Goal: Information Seeking & Learning: Learn about a topic

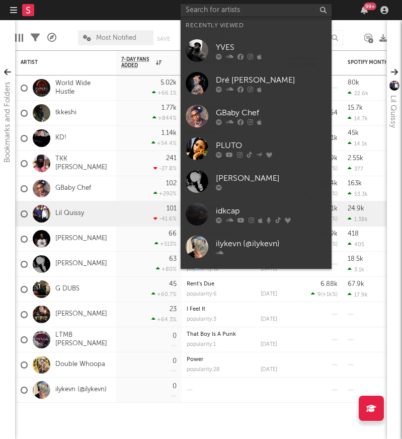
click at [232, 12] on input "text" at bounding box center [256, 10] width 151 height 13
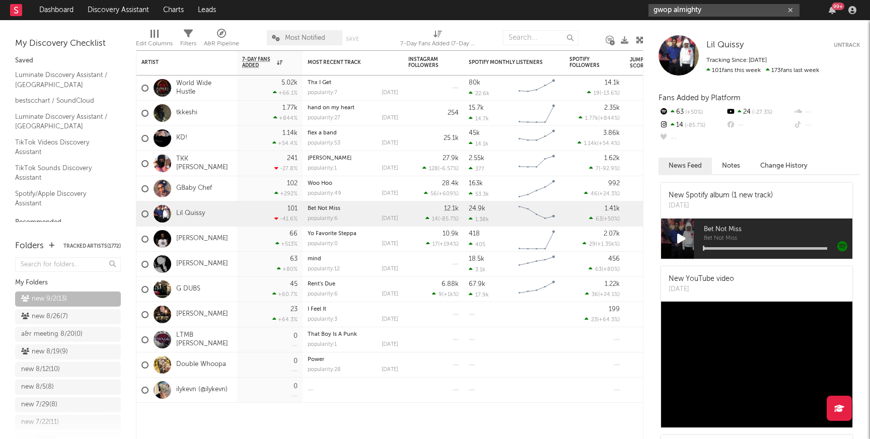
drag, startPoint x: 755, startPoint y: 10, endPoint x: 484, endPoint y: 10, distance: 270.4
click at [402, 10] on nav "Dashboard Discovery Assistant Charts Leads gwop almighty 99 +" at bounding box center [435, 10] width 870 height 20
paste input "https://soundcloud.com/keelandbeats/tracks"
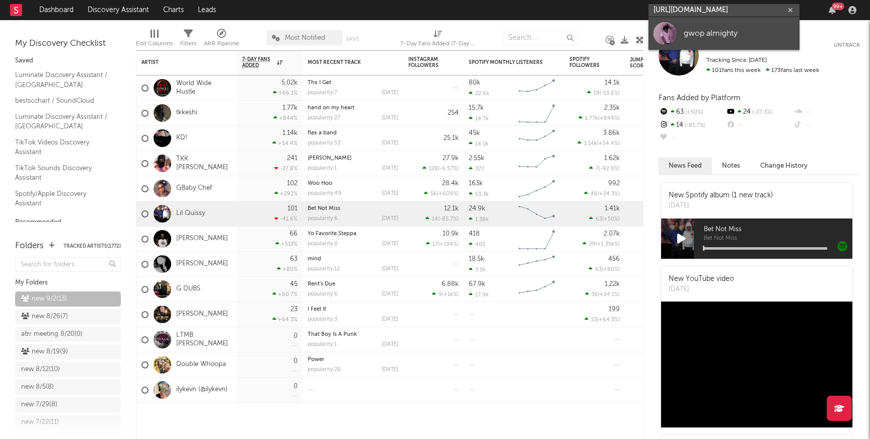
type input "https://soundcloud.com/keelandbeats/tracks"
click at [402, 29] on div "gwop almighty" at bounding box center [739, 33] width 111 height 12
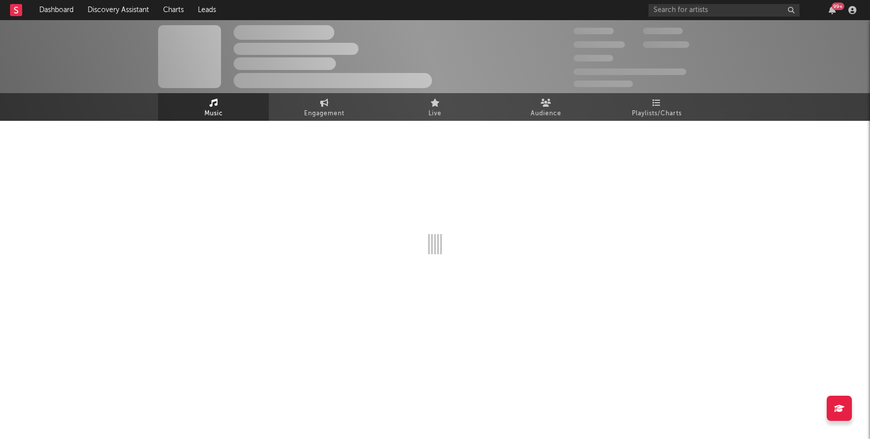
select select "1w"
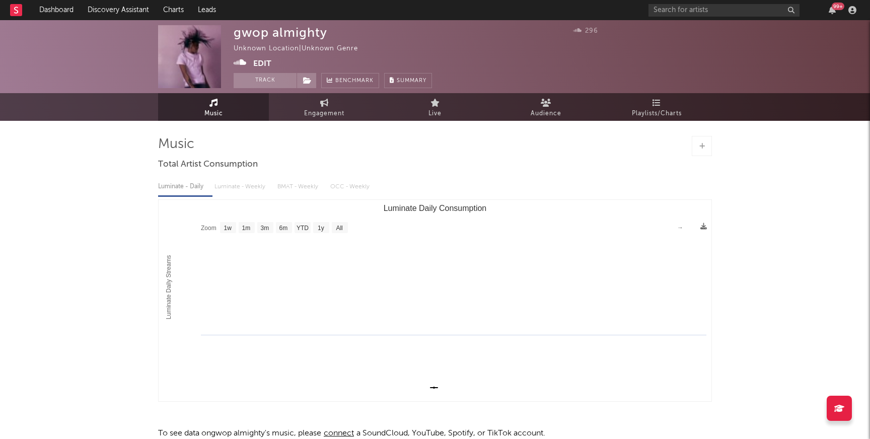
click at [259, 91] on div "gwop almighty Unknown Location | Unknown Genre Edit Track Benchmark Summary 296" at bounding box center [435, 56] width 870 height 73
click at [272, 85] on button "Track" at bounding box center [265, 80] width 63 height 15
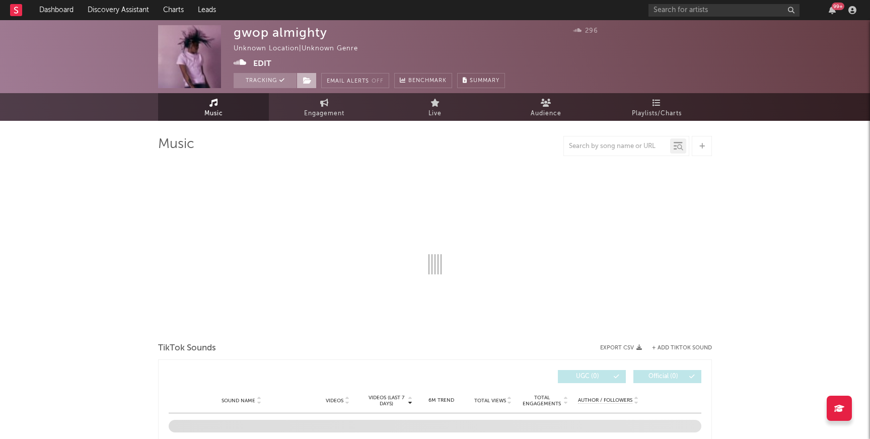
select select "1w"
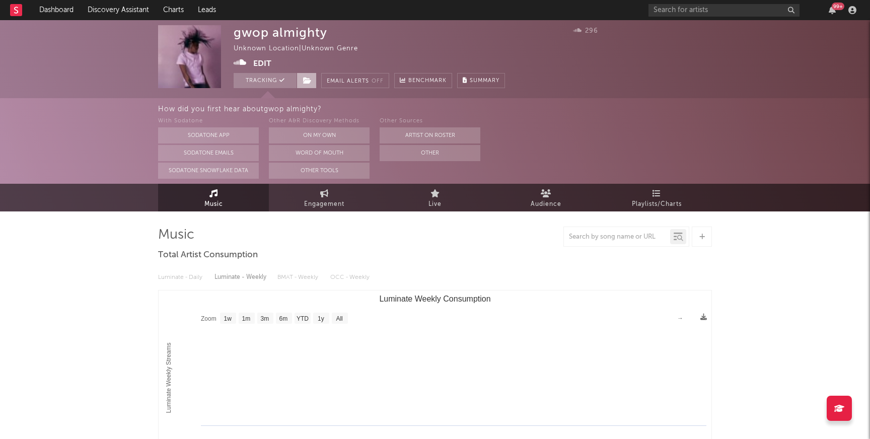
click at [304, 82] on icon at bounding box center [307, 80] width 9 height 7
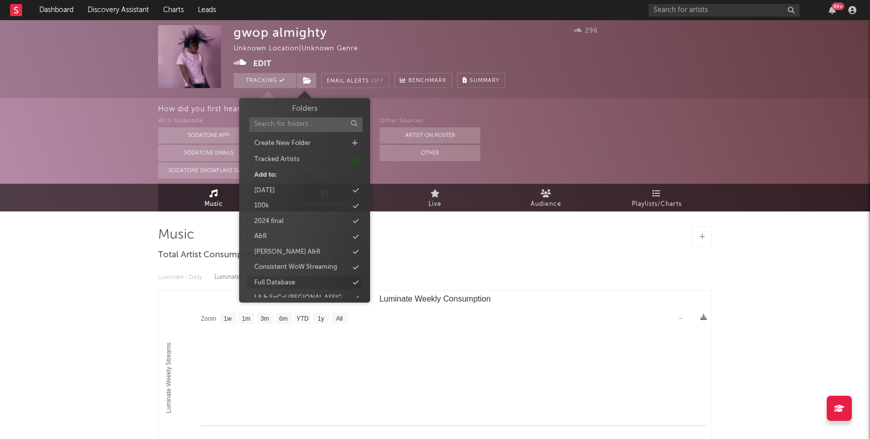
click at [267, 284] on div "Full Database" at bounding box center [274, 283] width 41 height 10
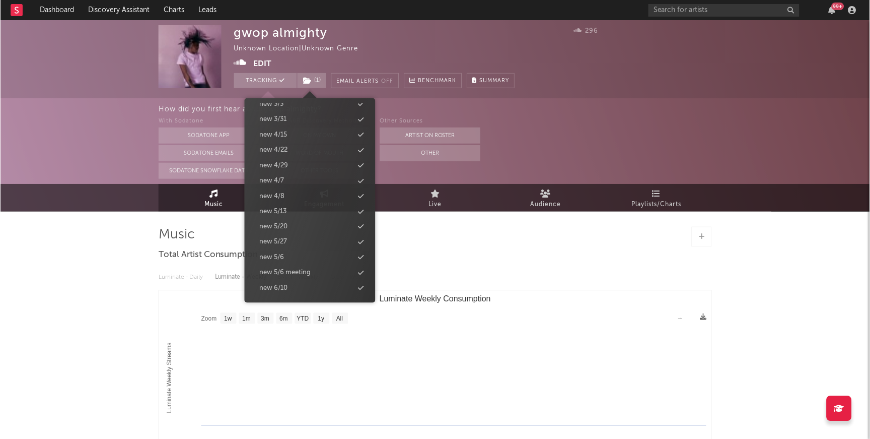
scroll to position [993, 0]
click at [280, 226] on div "new 9/2" at bounding box center [271, 227] width 25 height 10
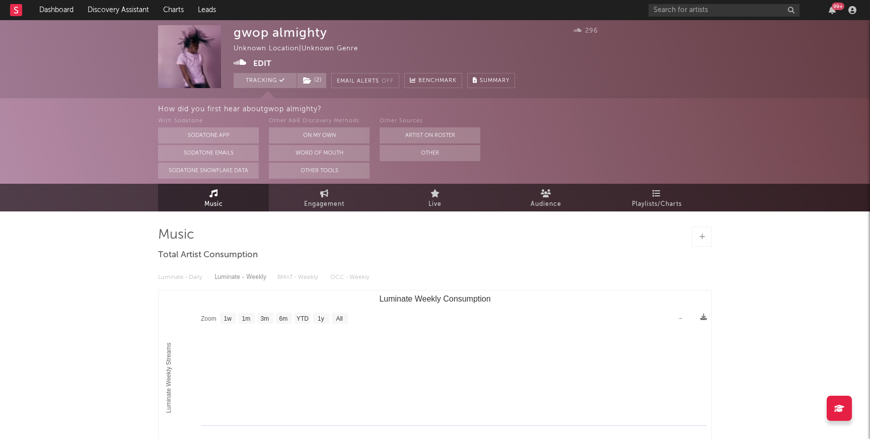
click at [96, 219] on div "gwop almighty Unknown Location | Unknown Genre Edit Tracking ( 2 ) Email Alerts…" at bounding box center [435, 301] width 870 height 563
click at [117, 13] on link "Discovery Assistant" at bounding box center [119, 10] width 76 height 20
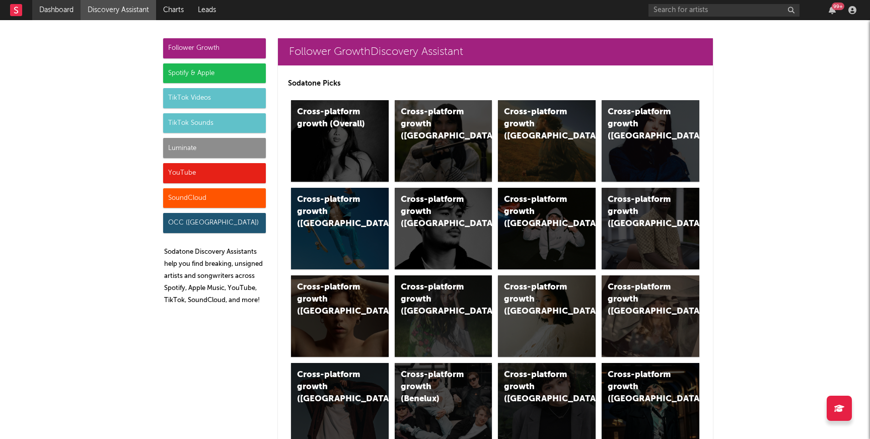
click at [63, 6] on link "Dashboard" at bounding box center [56, 10] width 48 height 20
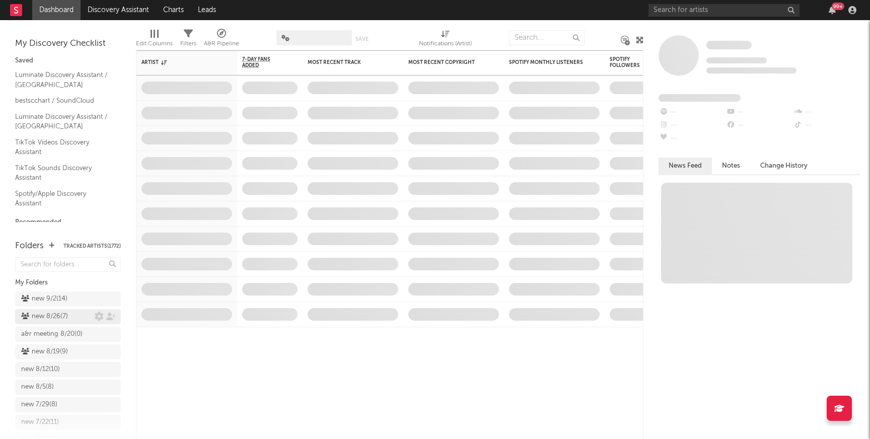
click at [62, 318] on div "new 8/26 ( 7 )" at bounding box center [44, 317] width 47 height 12
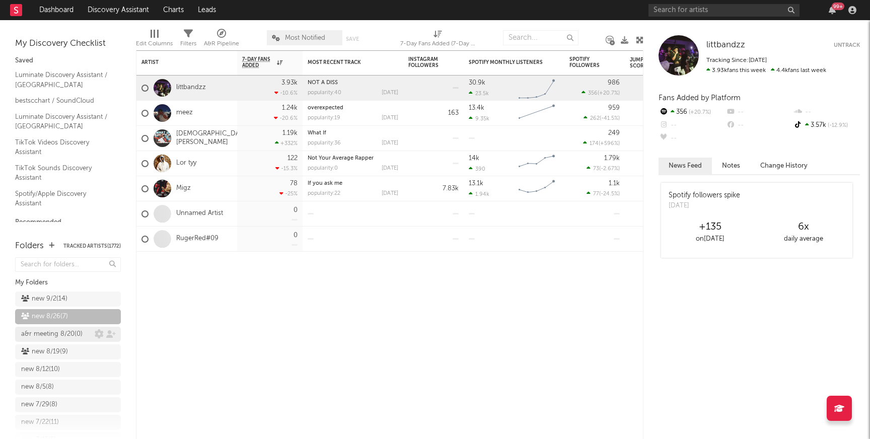
click at [66, 334] on div "a&r meeting 8/20 ( 0 )" at bounding box center [51, 334] width 61 height 12
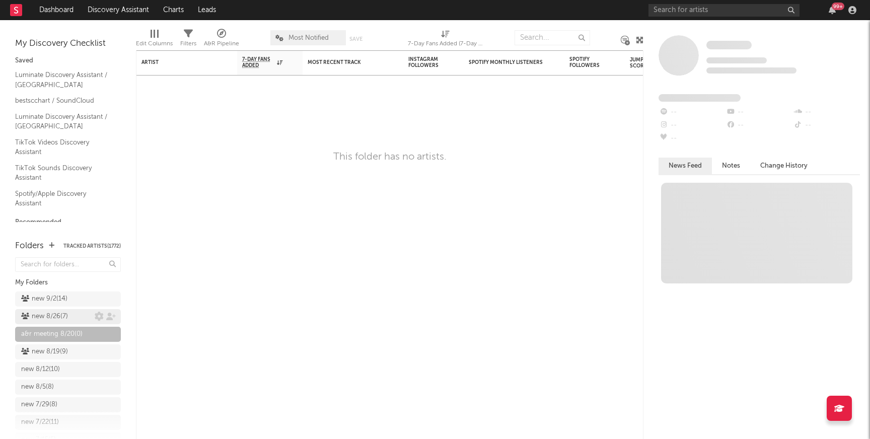
click at [50, 311] on div "new 8/26 ( 7 )" at bounding box center [44, 317] width 47 height 12
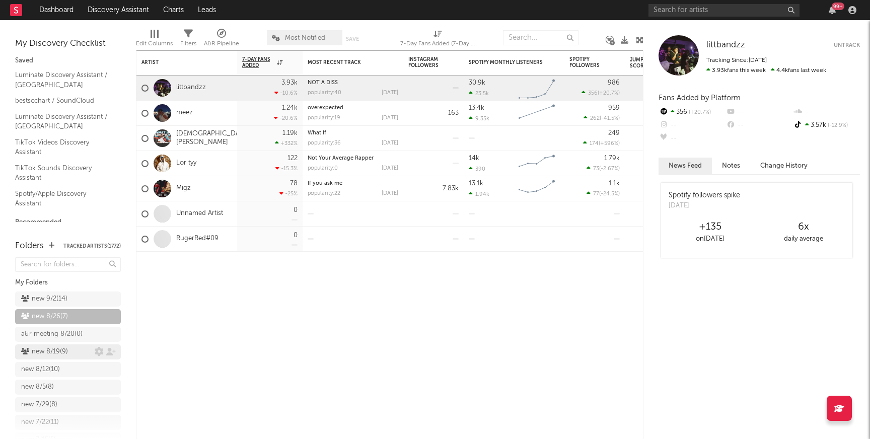
click at [54, 353] on div "new 8/19 ( 9 )" at bounding box center [44, 352] width 47 height 12
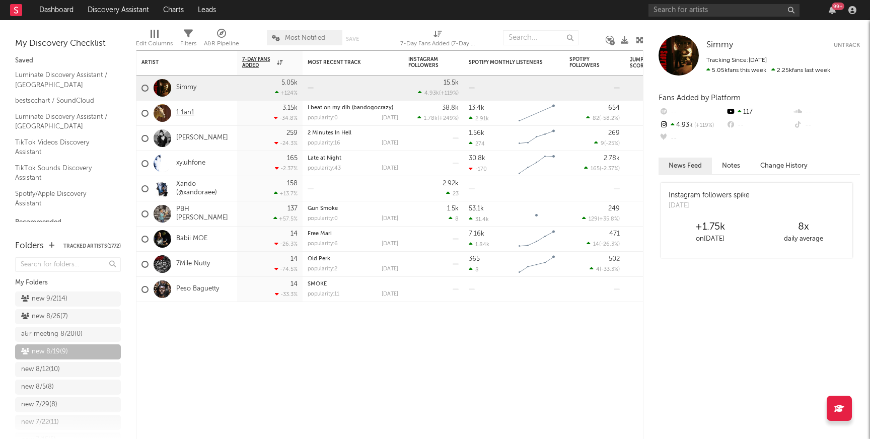
click at [190, 113] on link "1i1an1" at bounding box center [185, 113] width 18 height 9
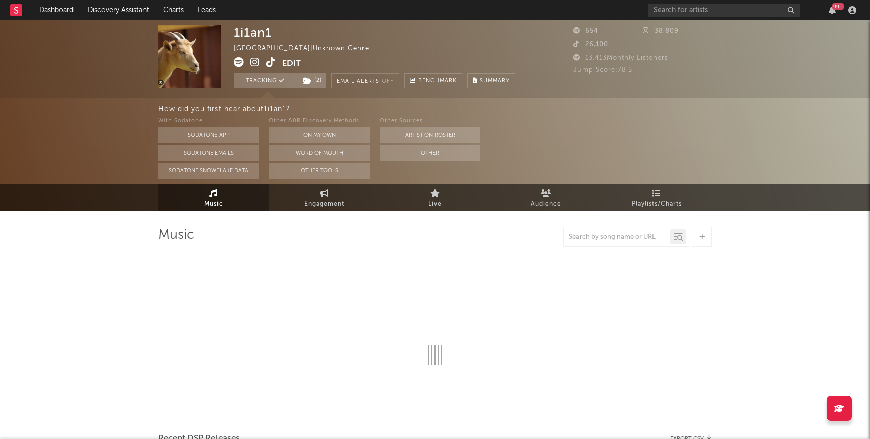
select select "1w"
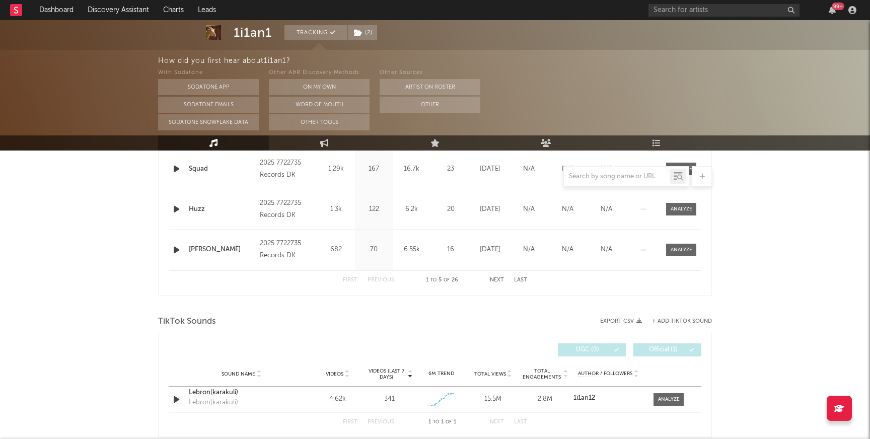
scroll to position [600, 0]
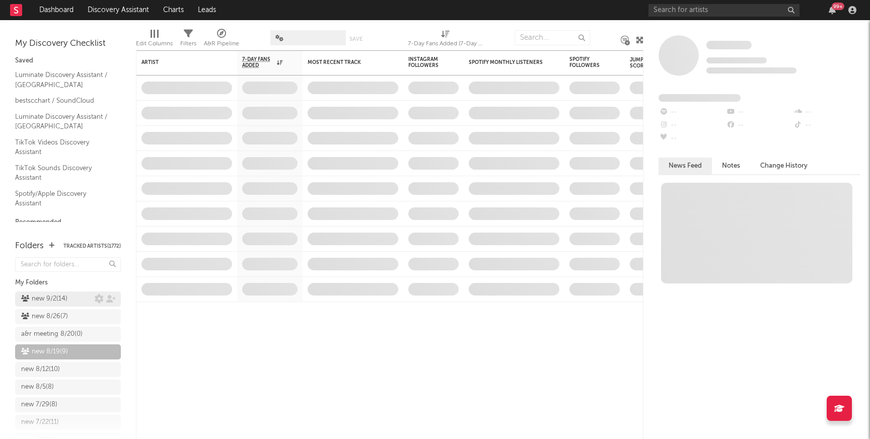
click at [39, 296] on div "new 9/2 ( 14 )" at bounding box center [44, 299] width 46 height 12
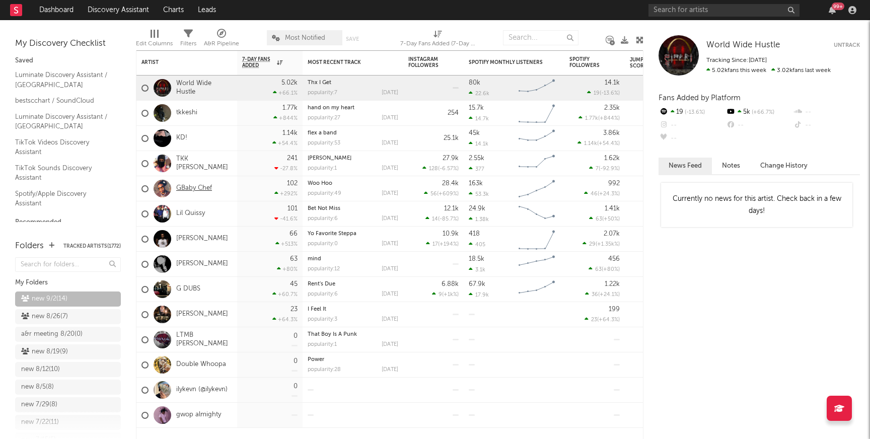
click at [188, 189] on link "GBaby Chef" at bounding box center [194, 188] width 36 height 9
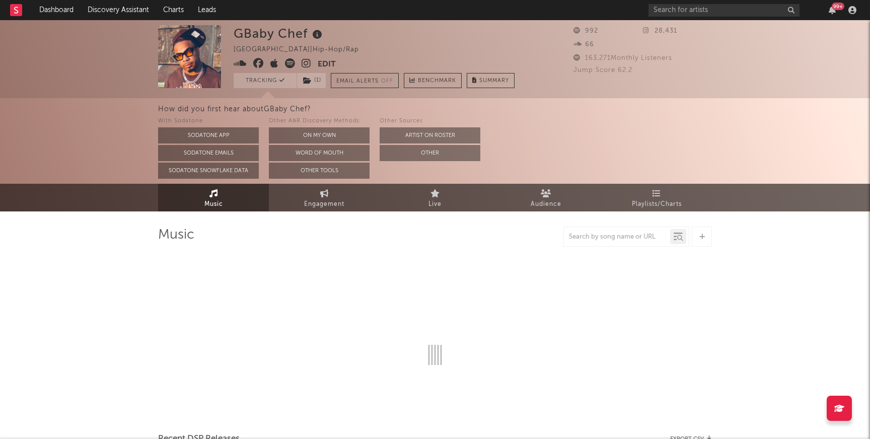
select select "6m"
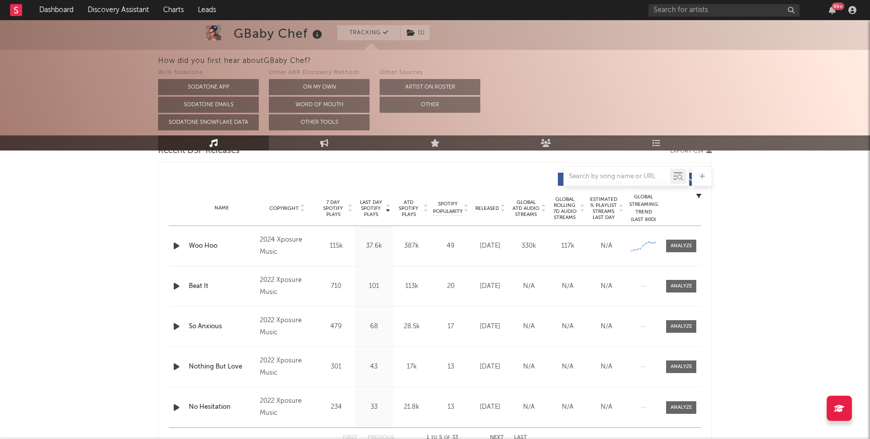
scroll to position [365, 0]
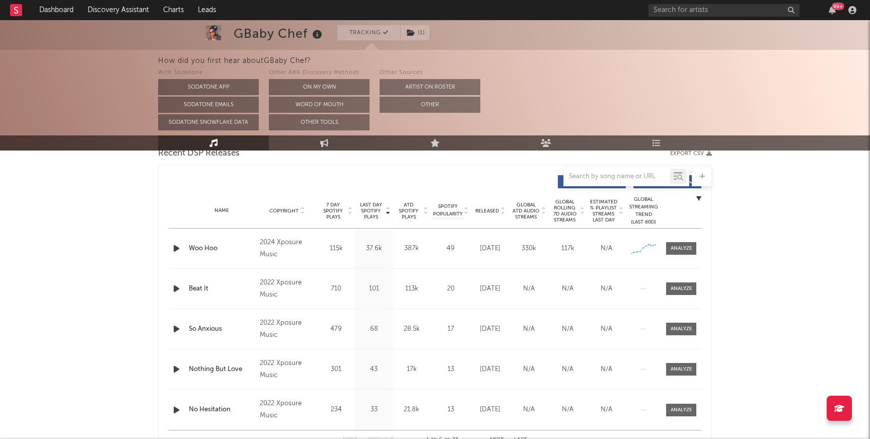
click at [402, 235] on div "Name Woo Hoo Copyright 2024 Xposure Music Label Xposure Music Album Names Woo H…" at bounding box center [435, 249] width 533 height 40
click at [402, 251] on div at bounding box center [682, 249] width 22 height 8
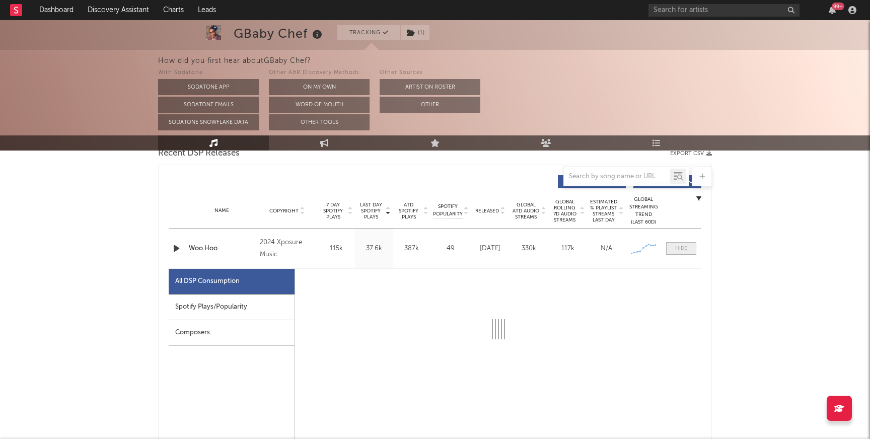
select select "1w"
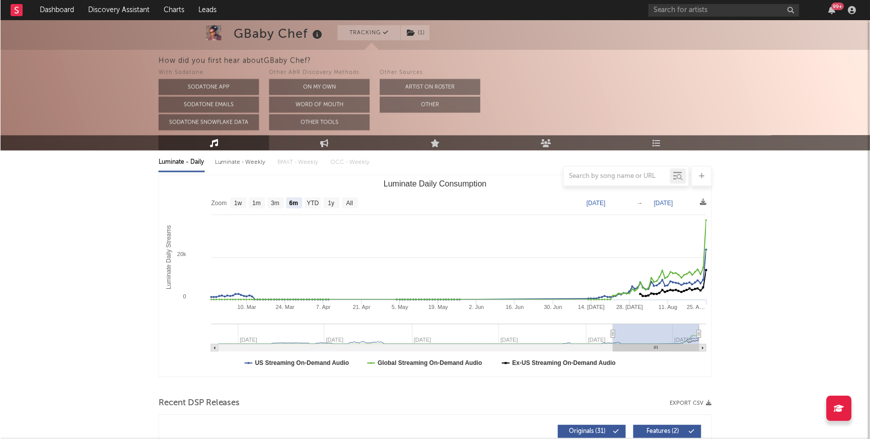
scroll to position [0, 0]
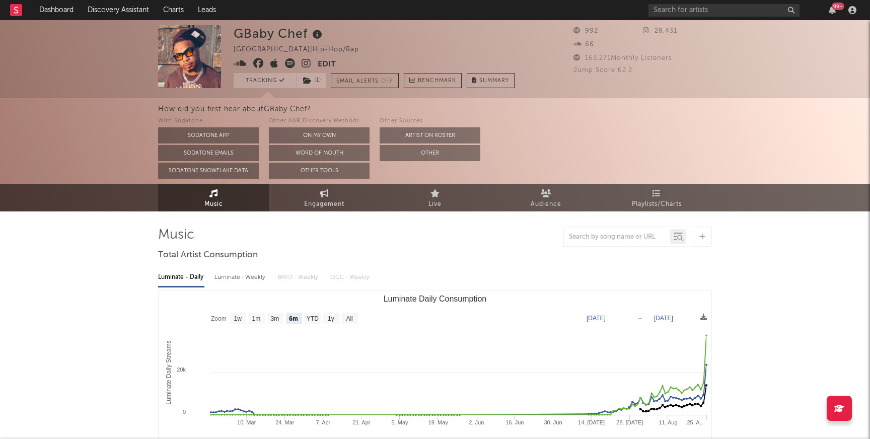
click at [308, 68] on icon at bounding box center [307, 63] width 10 height 10
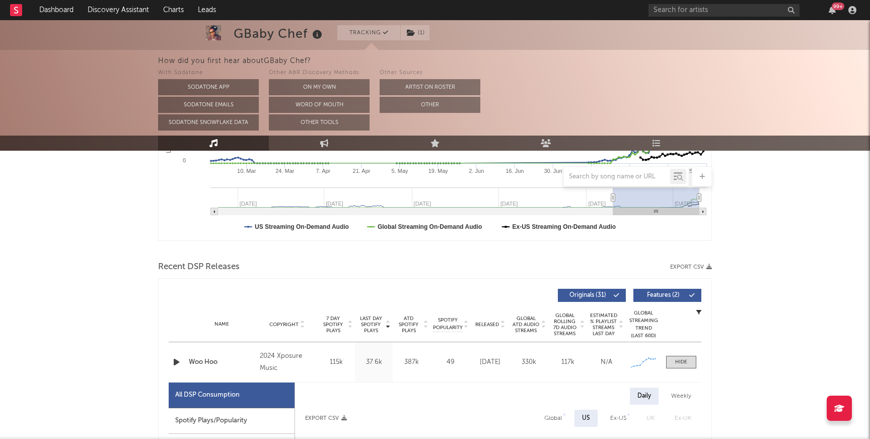
scroll to position [259, 0]
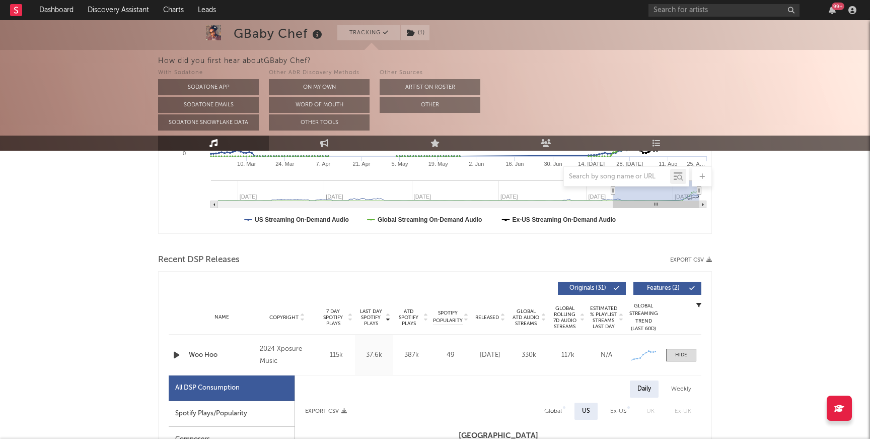
click at [178, 355] on icon "button" at bounding box center [176, 354] width 11 height 13
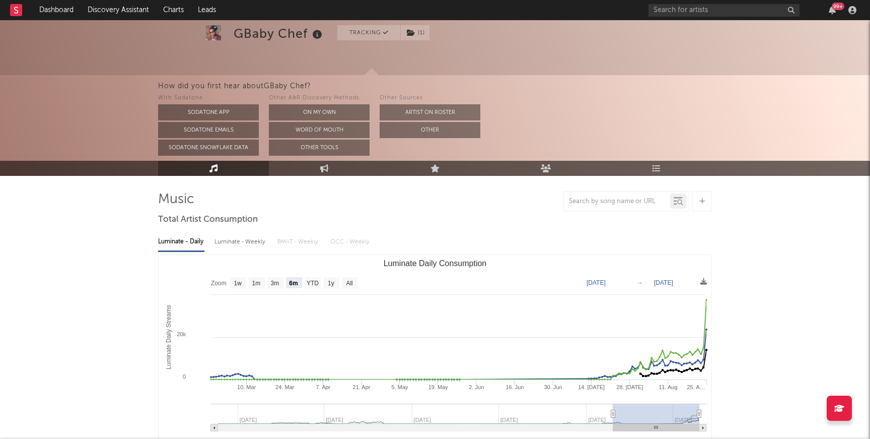
scroll to position [0, 0]
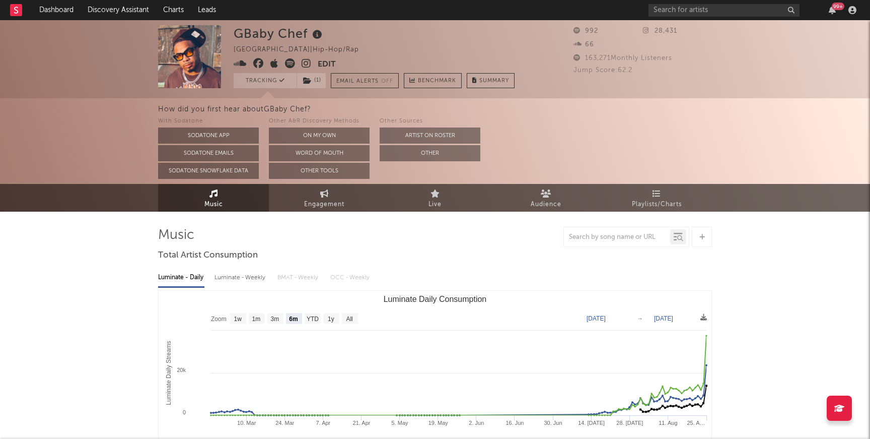
click at [307, 65] on icon at bounding box center [307, 63] width 10 height 10
click at [303, 66] on icon at bounding box center [307, 63] width 10 height 10
click at [125, 13] on link "Discovery Assistant" at bounding box center [119, 10] width 76 height 20
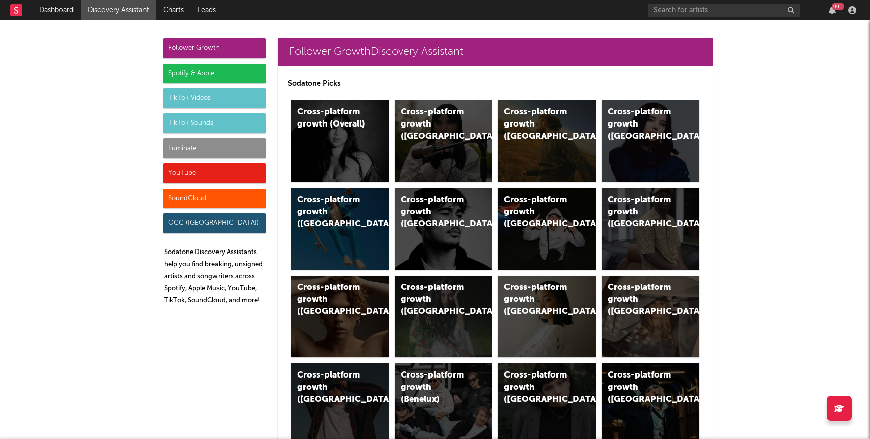
click at [193, 157] on div "Luminate" at bounding box center [214, 148] width 103 height 20
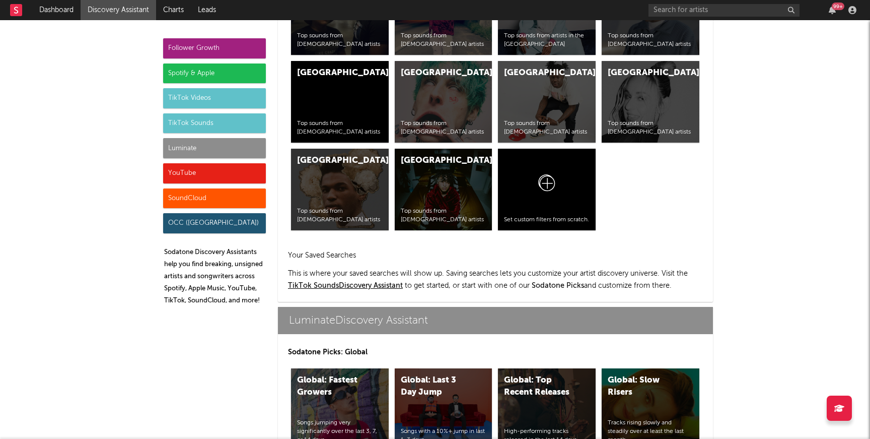
scroll to position [4470, 0]
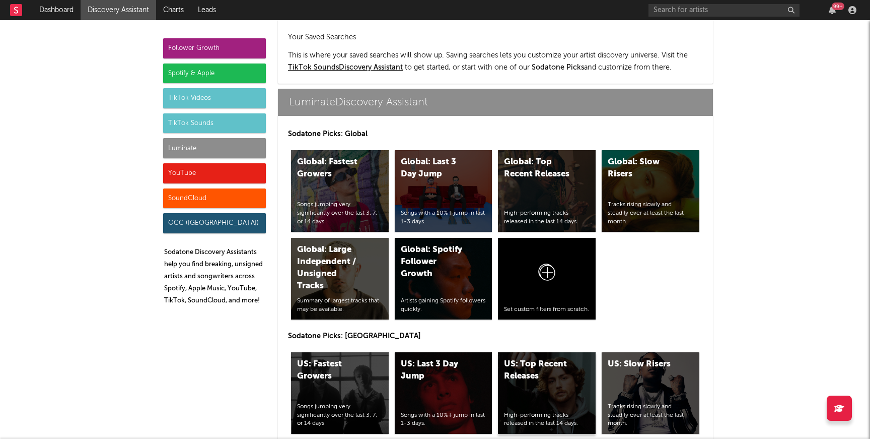
click at [402, 358] on div "US: Top Recent Releases" at bounding box center [538, 370] width 68 height 24
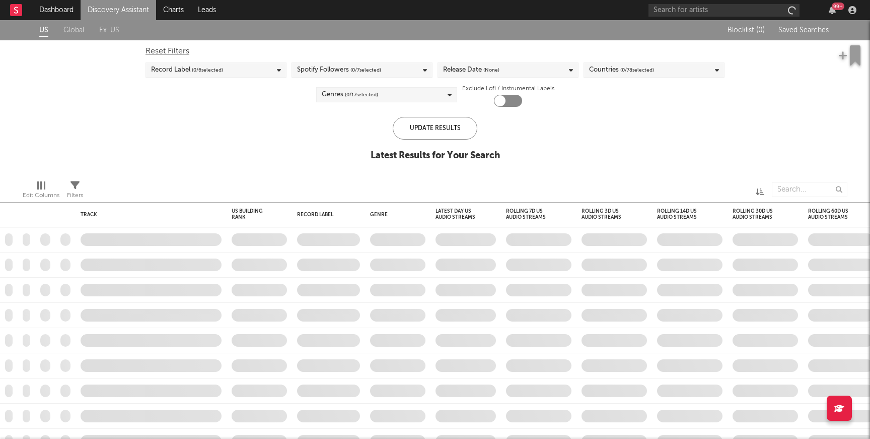
checkbox input "true"
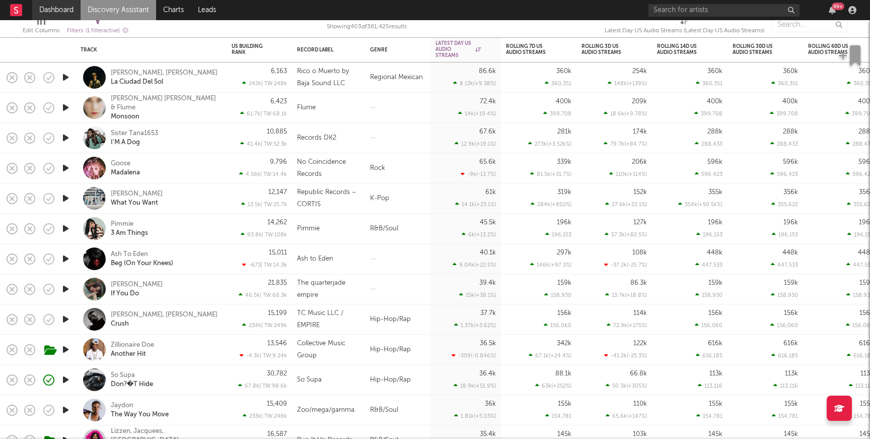
click at [56, 14] on link "Dashboard" at bounding box center [56, 10] width 48 height 20
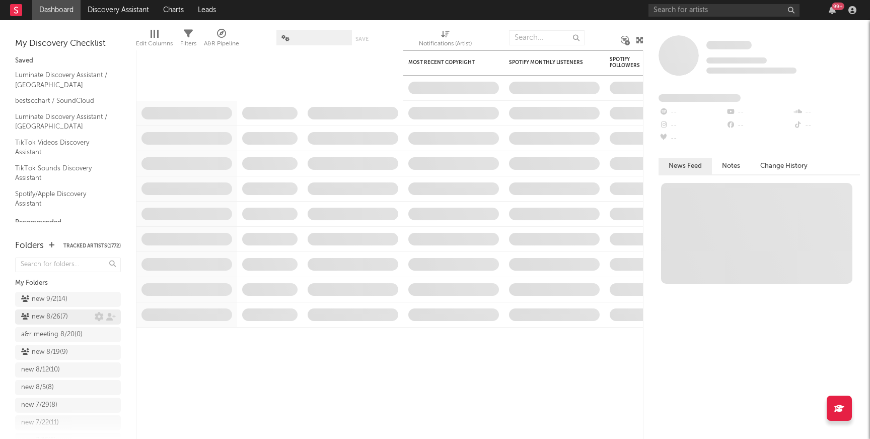
click at [63, 320] on div "new 8/26 ( 7 )" at bounding box center [44, 317] width 47 height 12
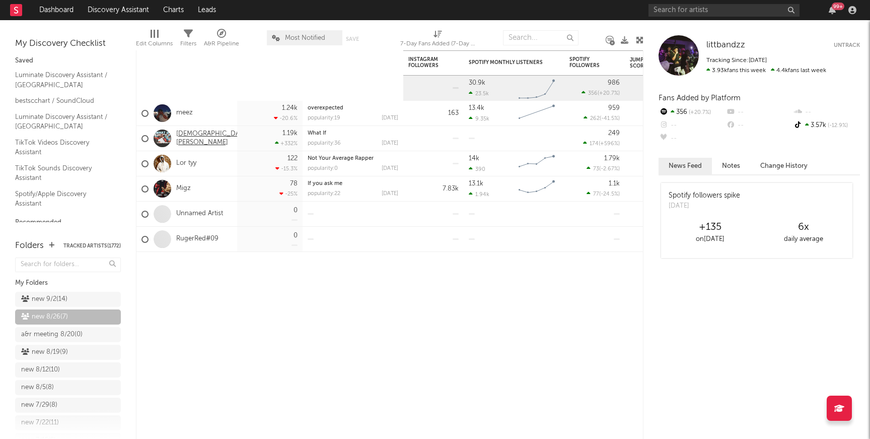
click at [198, 139] on link "Isaiah Wood" at bounding box center [213, 138] width 74 height 17
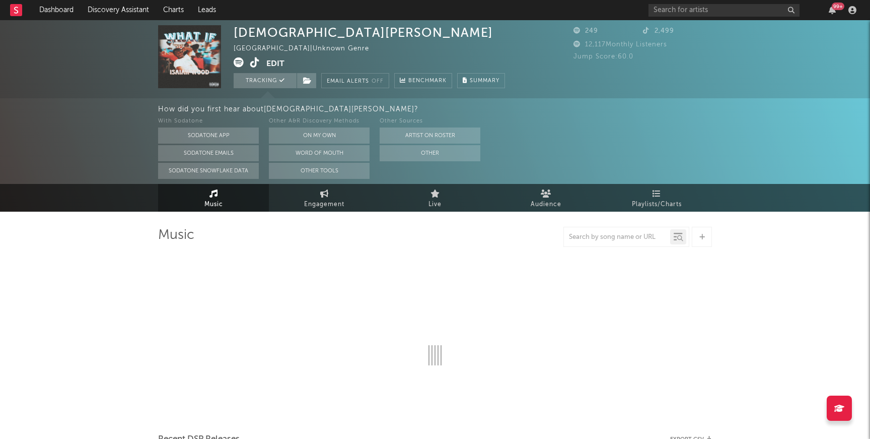
select select "1w"
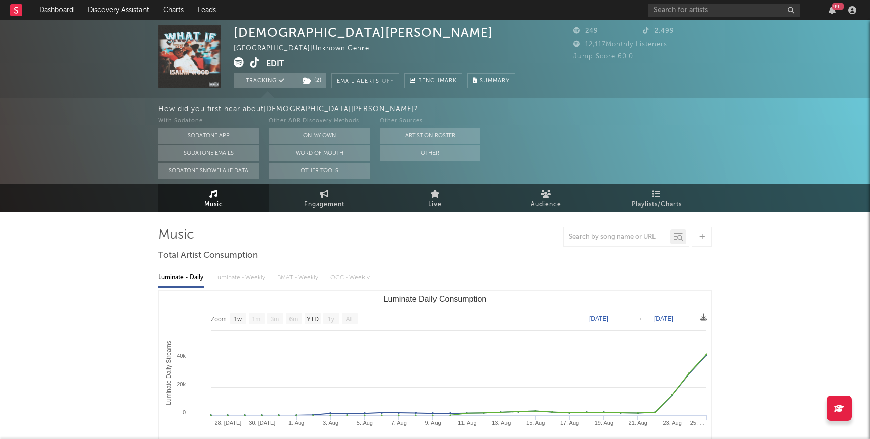
click at [258, 60] on icon at bounding box center [255, 62] width 10 height 10
click at [311, 196] on link "Engagement" at bounding box center [324, 198] width 111 height 28
select select "1w"
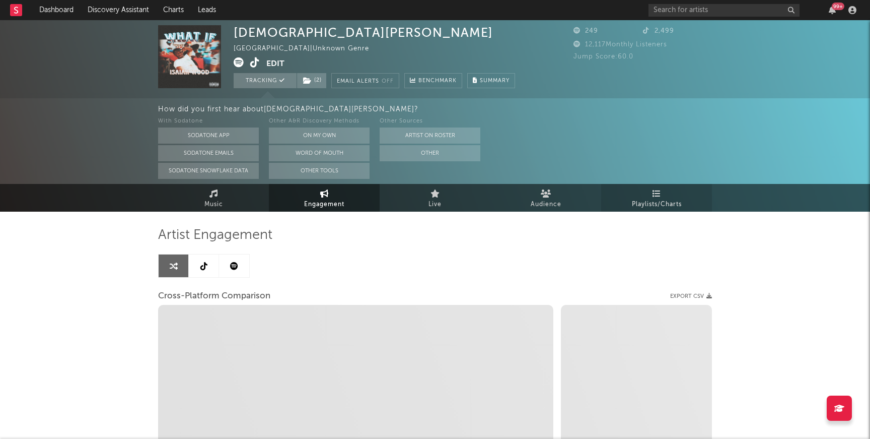
select select "1m"
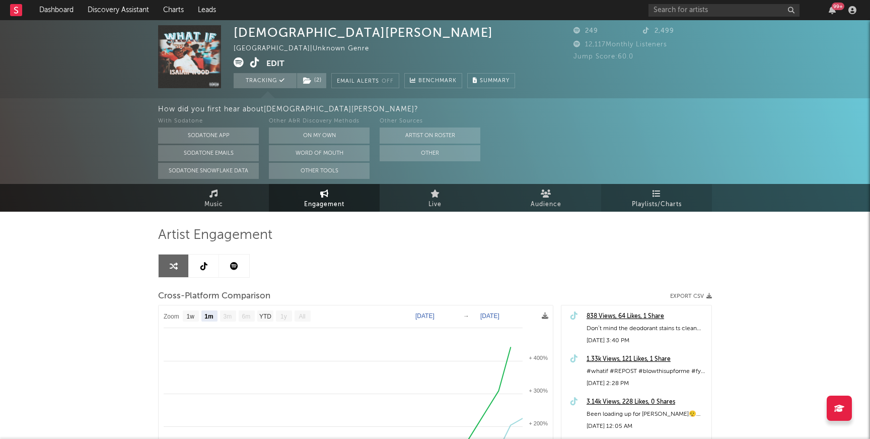
click at [630, 196] on link "Playlists/Charts" at bounding box center [656, 198] width 111 height 28
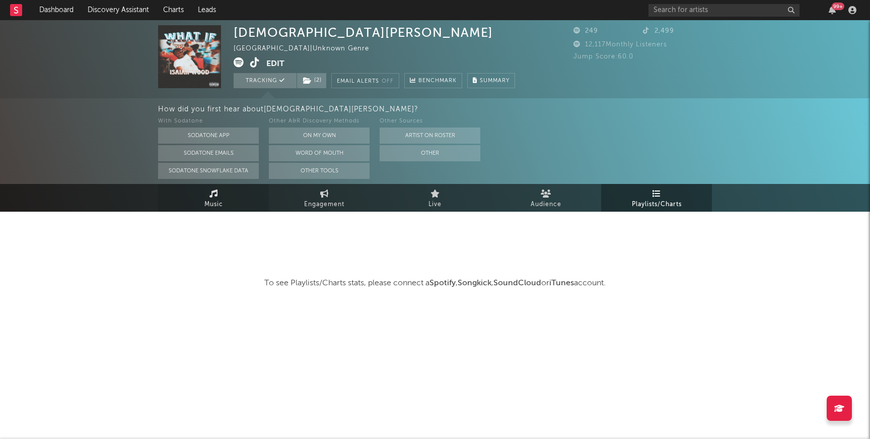
click at [201, 191] on link "Music" at bounding box center [213, 198] width 111 height 28
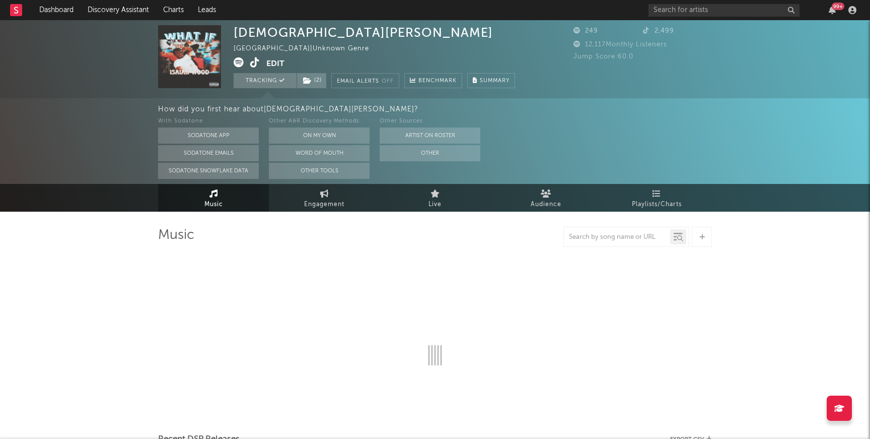
select select "1w"
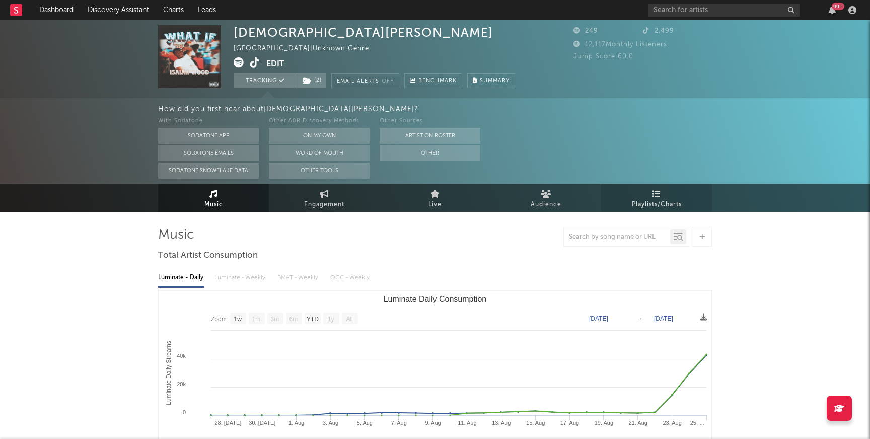
click at [659, 193] on icon at bounding box center [657, 193] width 9 height 8
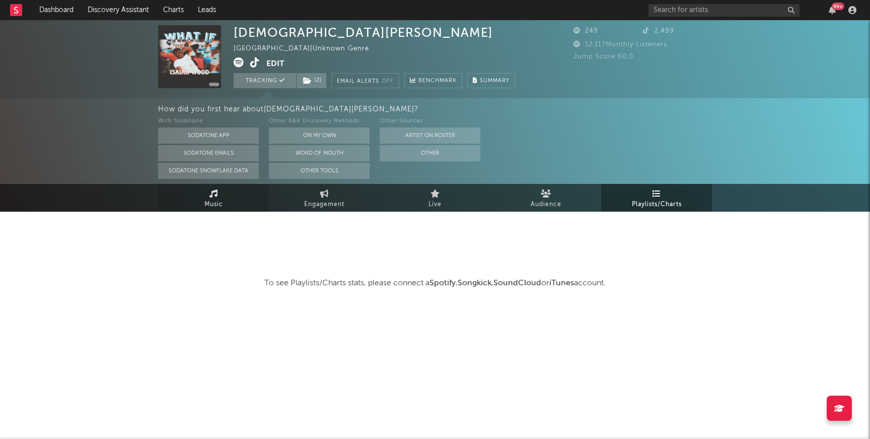
click at [210, 200] on span "Music" at bounding box center [213, 204] width 19 height 12
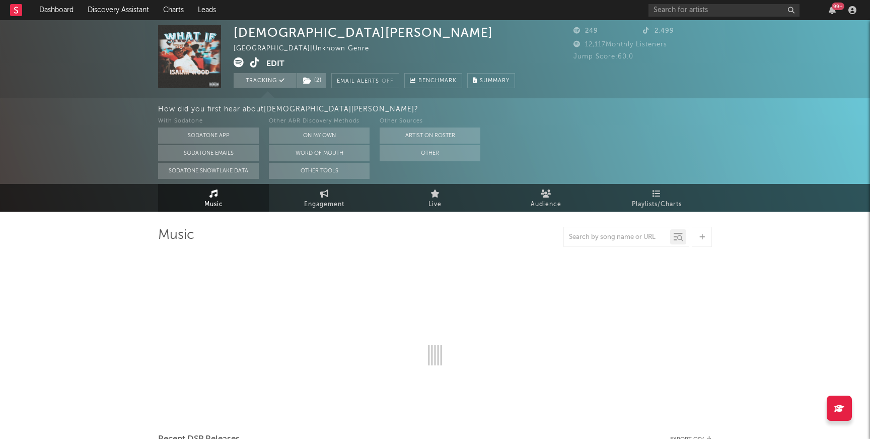
select select "1w"
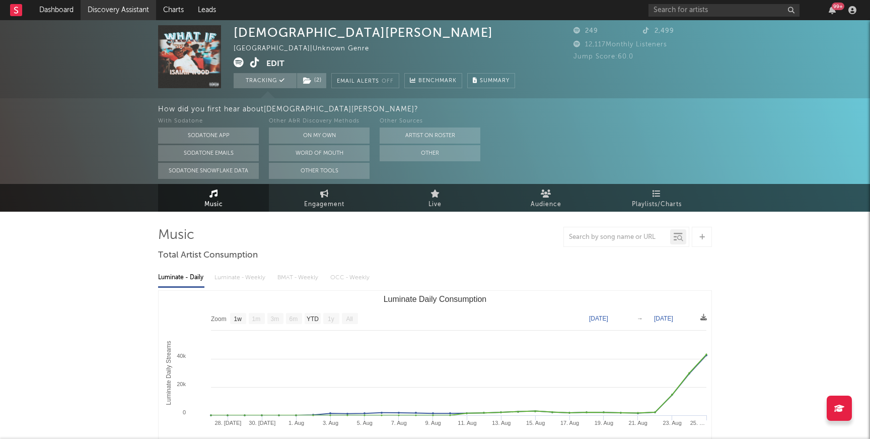
click at [117, 13] on link "Discovery Assistant" at bounding box center [119, 10] width 76 height 20
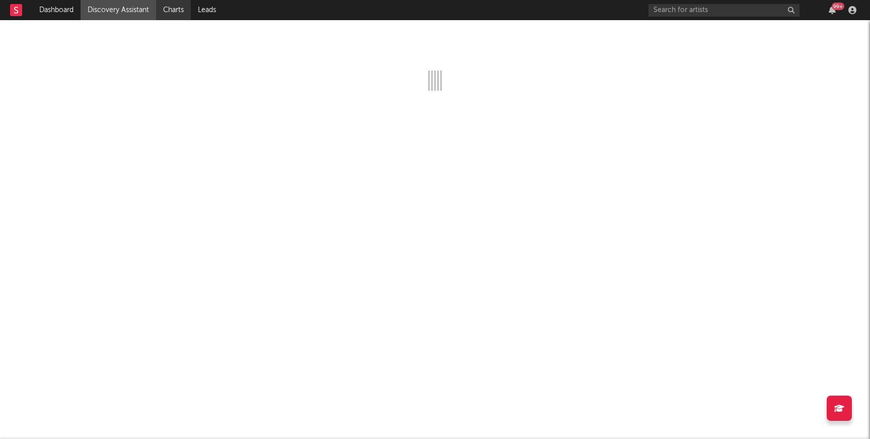
click at [170, 6] on link "Charts" at bounding box center [173, 10] width 35 height 20
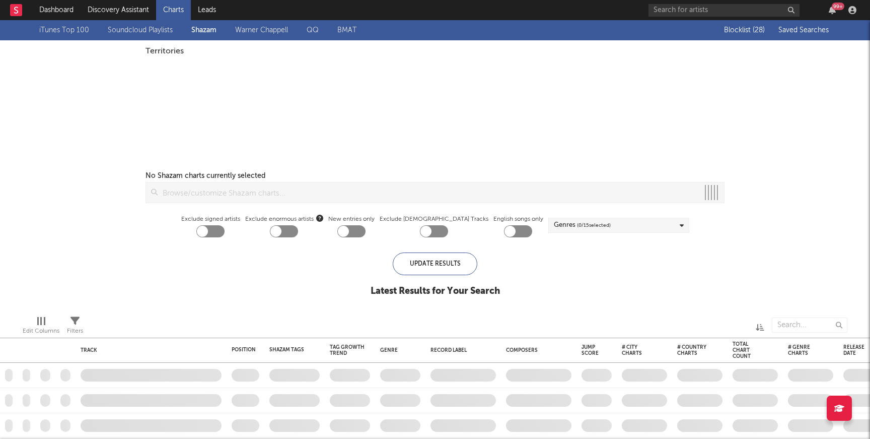
drag, startPoint x: 429, startPoint y: 153, endPoint x: 569, endPoint y: 44, distance: 176.9
click at [539, 64] on div at bounding box center [435, 108] width 579 height 102
checkbox input "true"
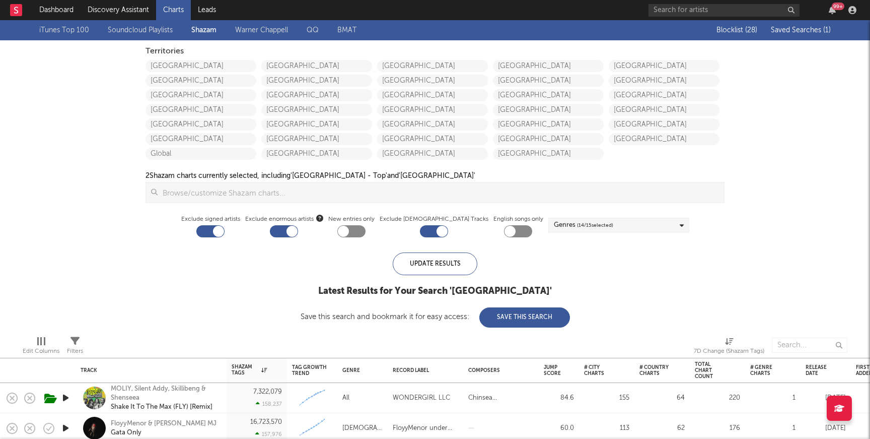
click at [795, 31] on span "Saved Searches ( 1 )" at bounding box center [801, 30] width 60 height 7
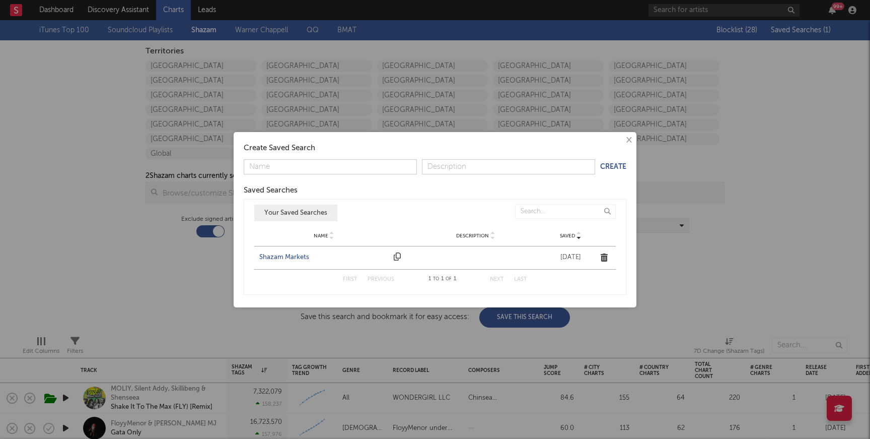
click at [284, 256] on div "Shazam Markets" at bounding box center [323, 257] width 129 height 10
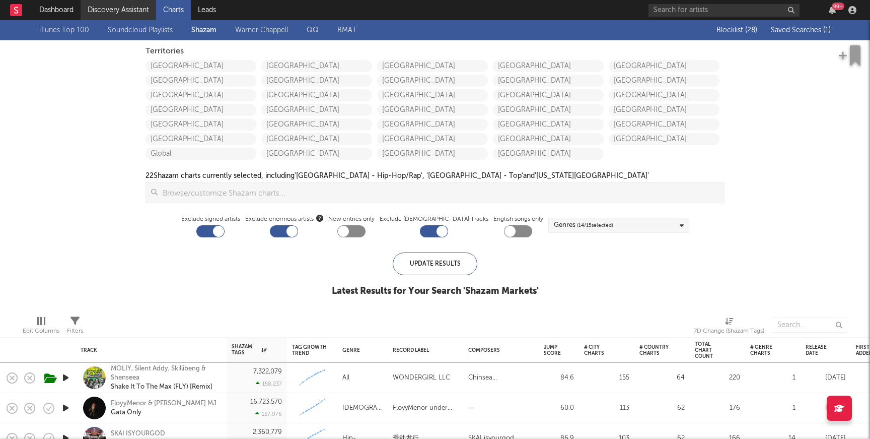
click at [147, 18] on link "Discovery Assistant" at bounding box center [119, 10] width 76 height 20
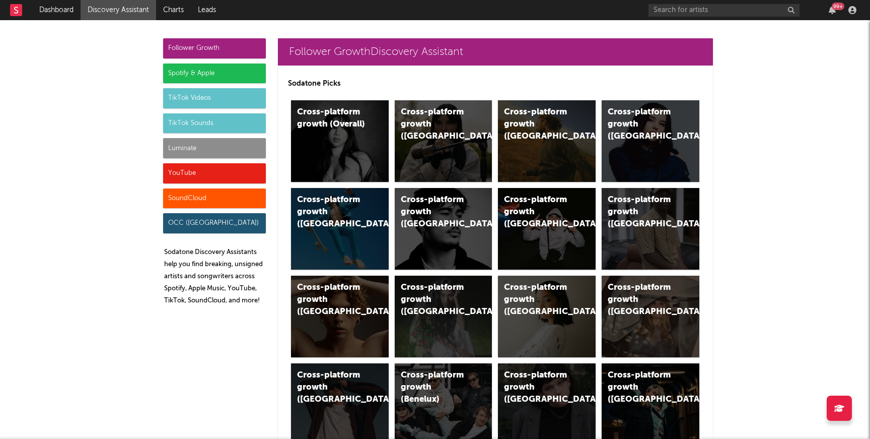
click at [188, 147] on div "Luminate" at bounding box center [214, 148] width 103 height 20
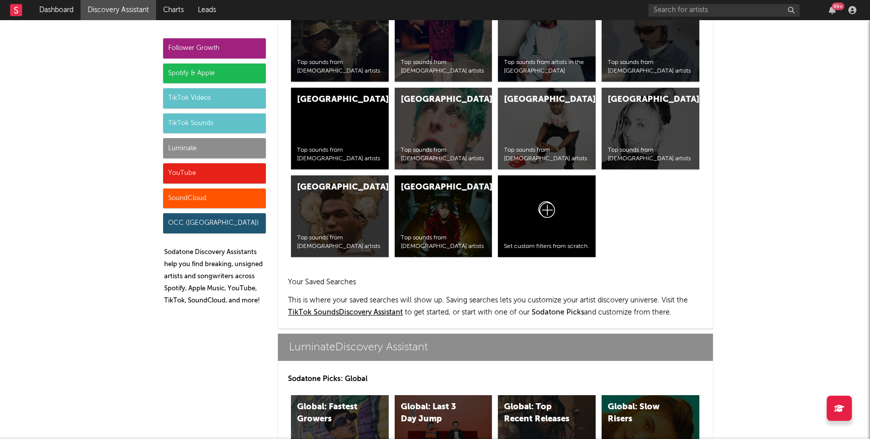
scroll to position [4470, 0]
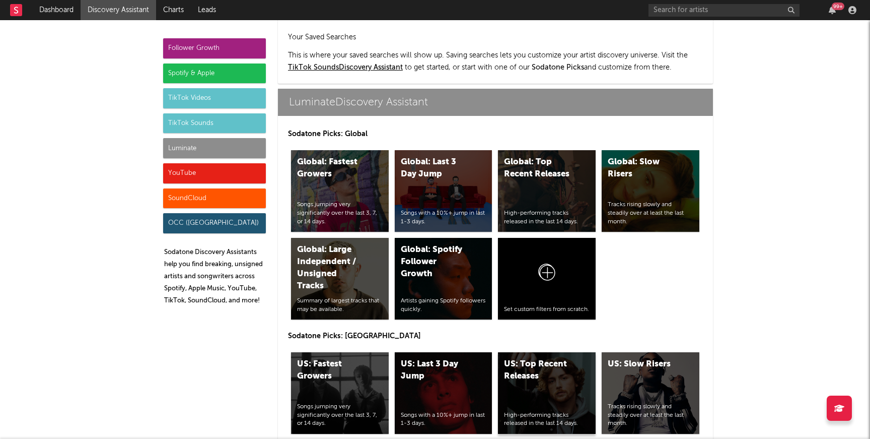
click at [558, 352] on div "US: Top Recent Releases High-performing tracks released in the last 14 days." at bounding box center [547, 393] width 98 height 82
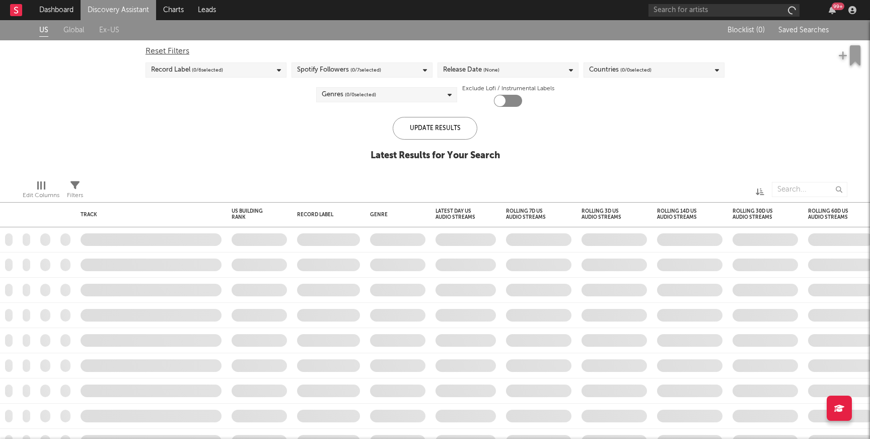
checkbox input "true"
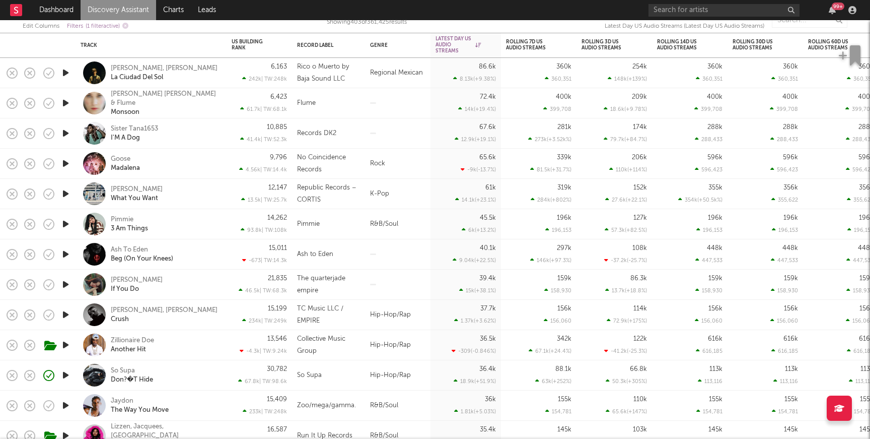
click at [406, 287] on div at bounding box center [397, 284] width 65 height 30
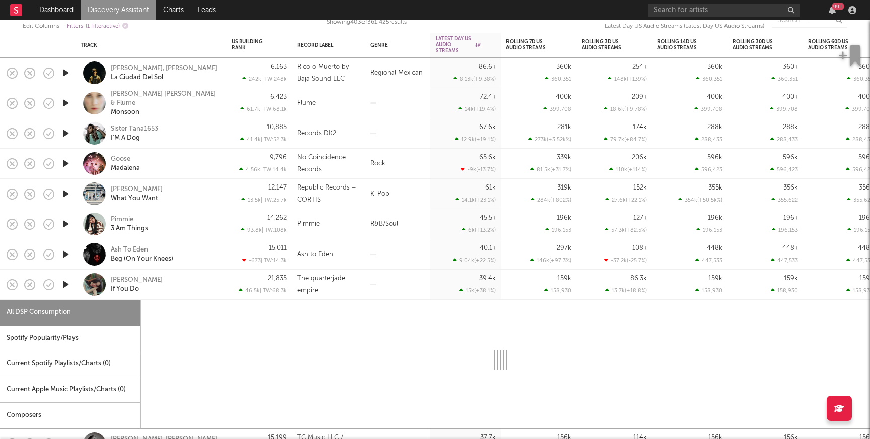
select select "1w"
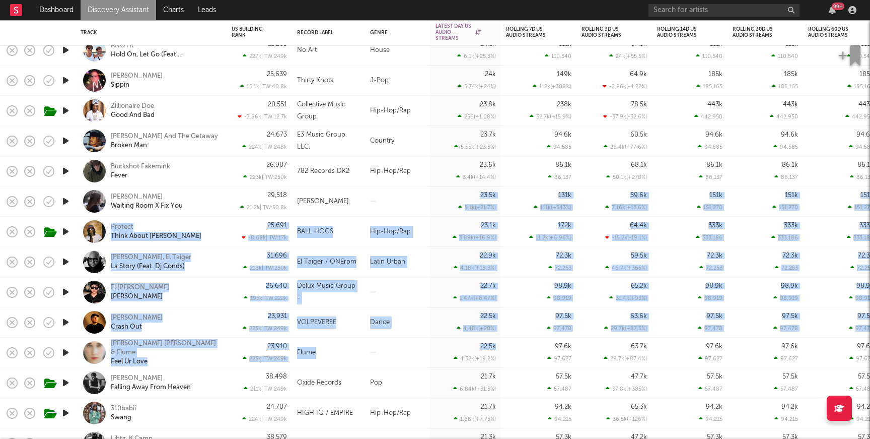
drag, startPoint x: 433, startPoint y: 340, endPoint x: 474, endPoint y: 191, distance: 155.2
click at [474, 191] on div "Zillionaire Doe All In 19,482 -6.13k | TW: 13.4k Collective Music Group Hip-Hop…" at bounding box center [729, 290] width 1458 height 3840
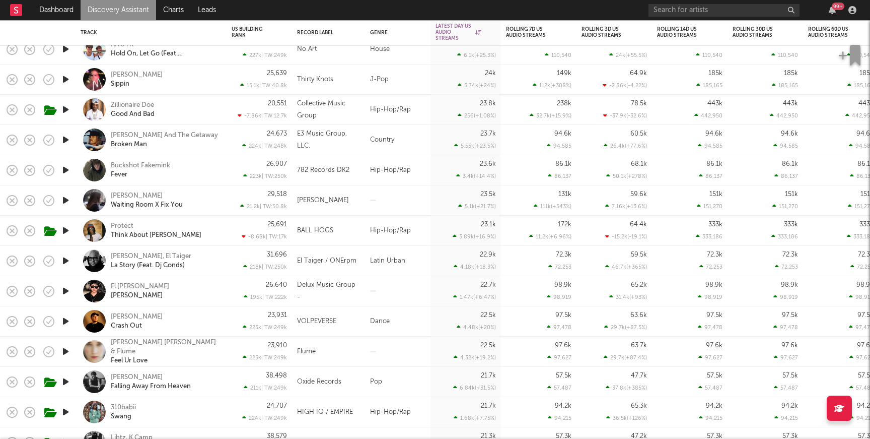
click at [489, 10] on nav "Dashboard Discovery Assistant Charts Leads 99 +" at bounding box center [435, 10] width 870 height 20
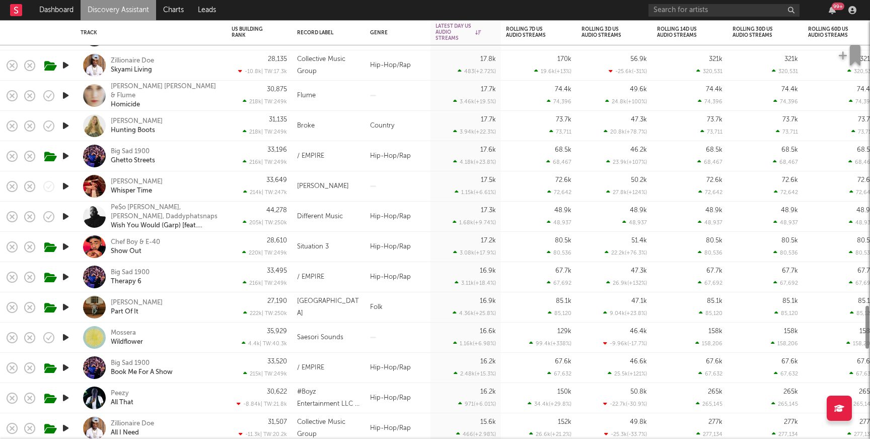
select select "1w"
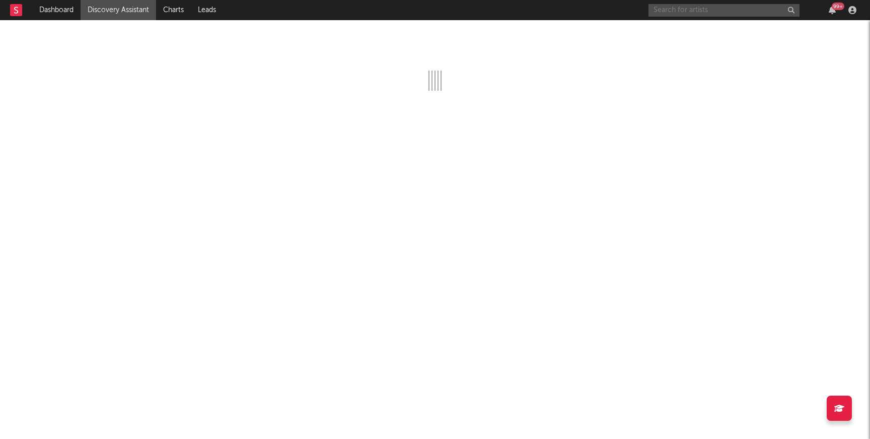
click at [664, 13] on input "text" at bounding box center [724, 10] width 151 height 13
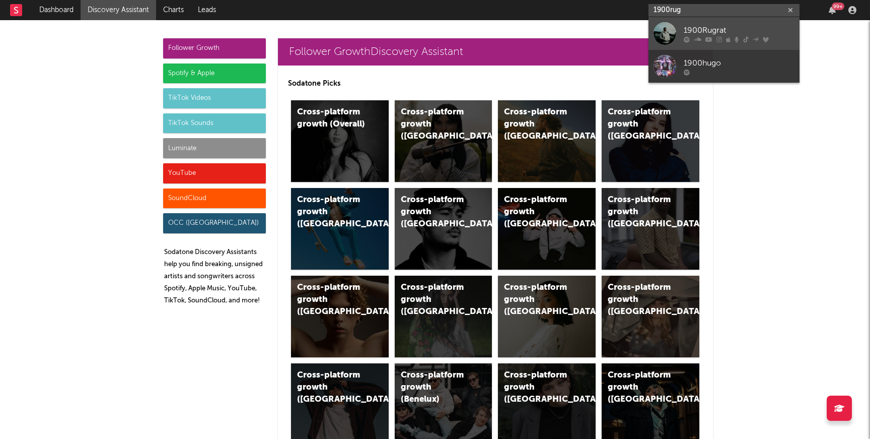
type input "1900rug"
click at [679, 27] on link "1900Rugrat" at bounding box center [724, 33] width 151 height 33
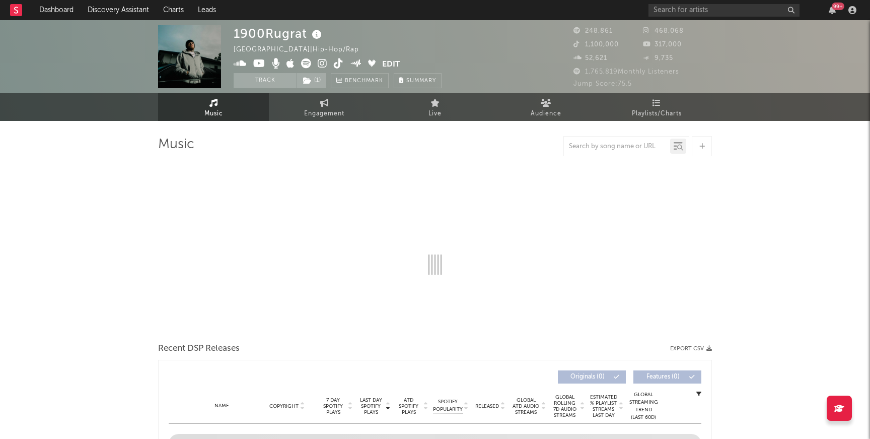
select select "6m"
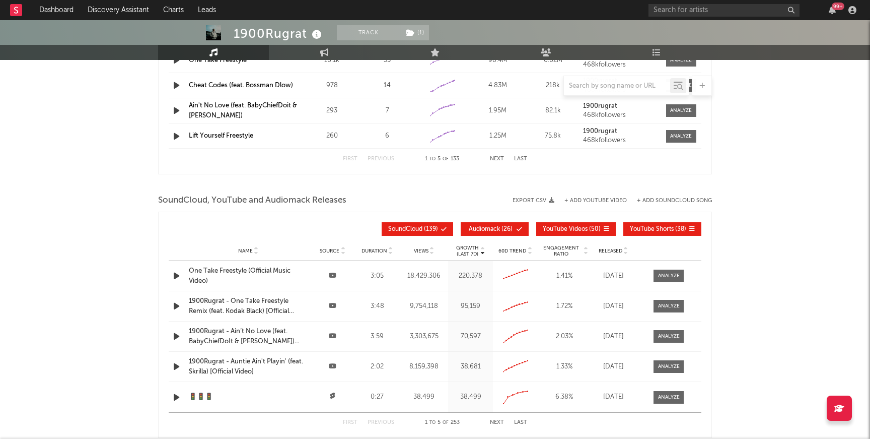
scroll to position [1103, 0]
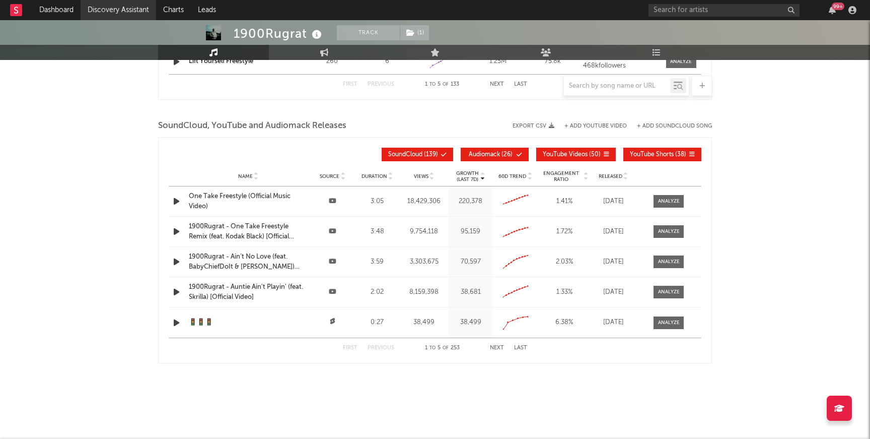
click at [137, 8] on link "Discovery Assistant" at bounding box center [119, 10] width 76 height 20
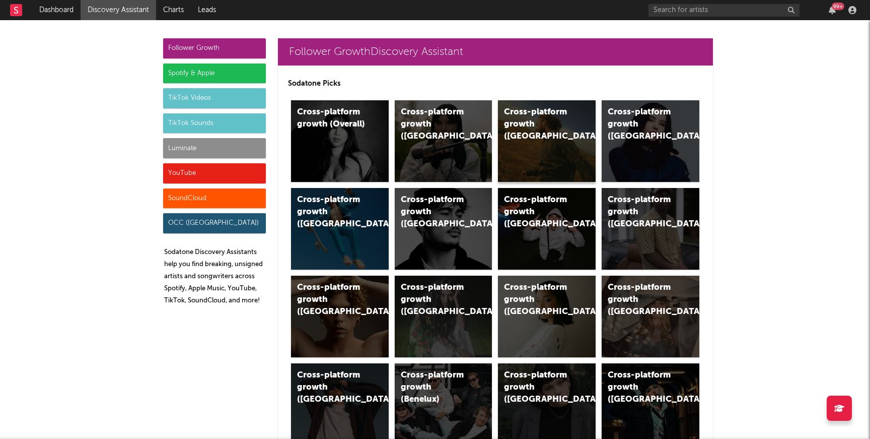
click at [519, 124] on div "Cross-platform growth ([GEOGRAPHIC_DATA])" at bounding box center [538, 124] width 68 height 36
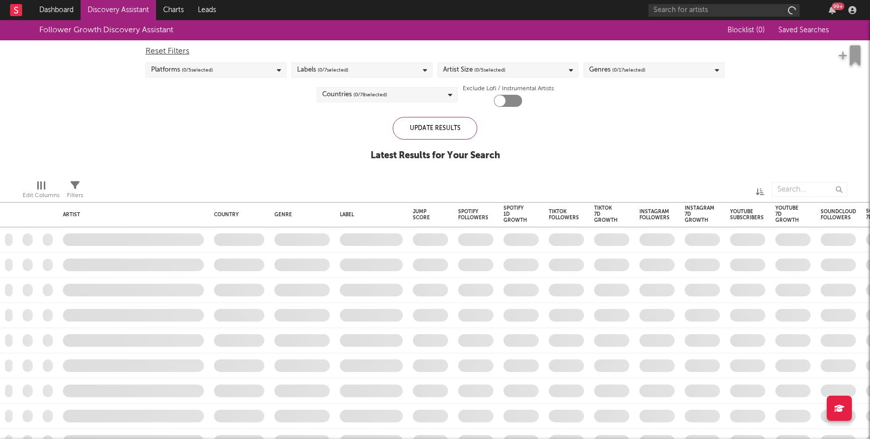
checkbox input "true"
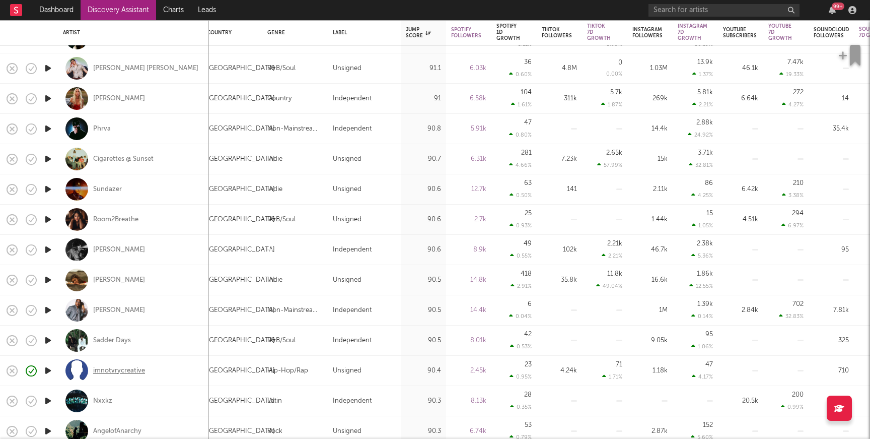
click at [108, 374] on div "imnotvrycreative" at bounding box center [119, 370] width 52 height 9
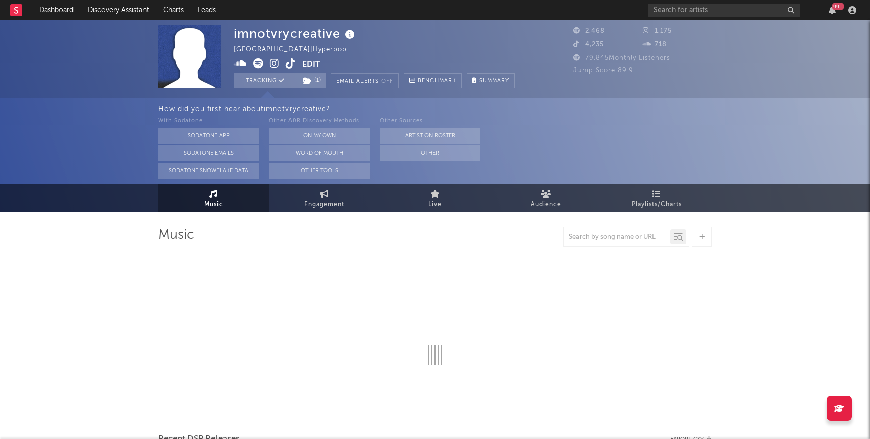
select select "1w"
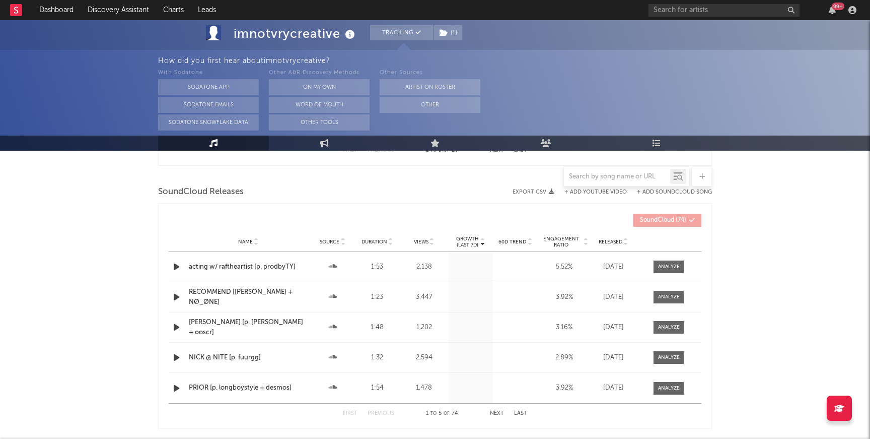
scroll to position [1143, 0]
